Goal: Navigation & Orientation: Find specific page/section

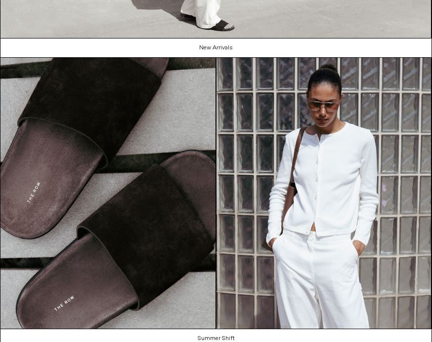
click at [57, 181] on img at bounding box center [107, 193] width 215 height 271
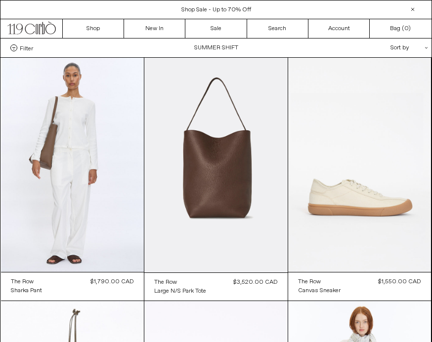
click at [57, 148] on at bounding box center [72, 165] width 143 height 214
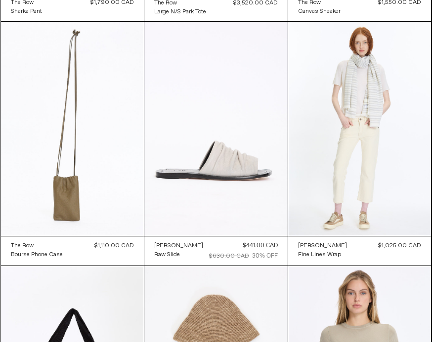
scroll to position [280, 0]
click at [51, 176] on at bounding box center [72, 129] width 143 height 214
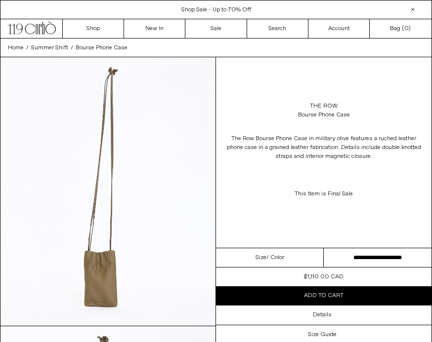
click at [321, 108] on link "The Row" at bounding box center [324, 106] width 28 height 9
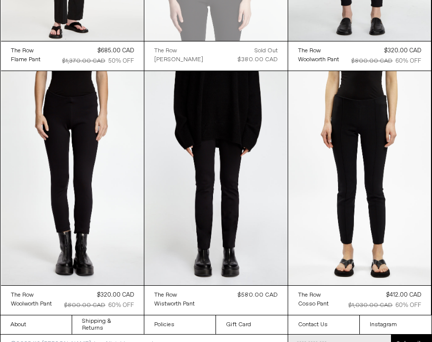
scroll to position [6825, 0]
